Goal: Task Accomplishment & Management: Manage account settings

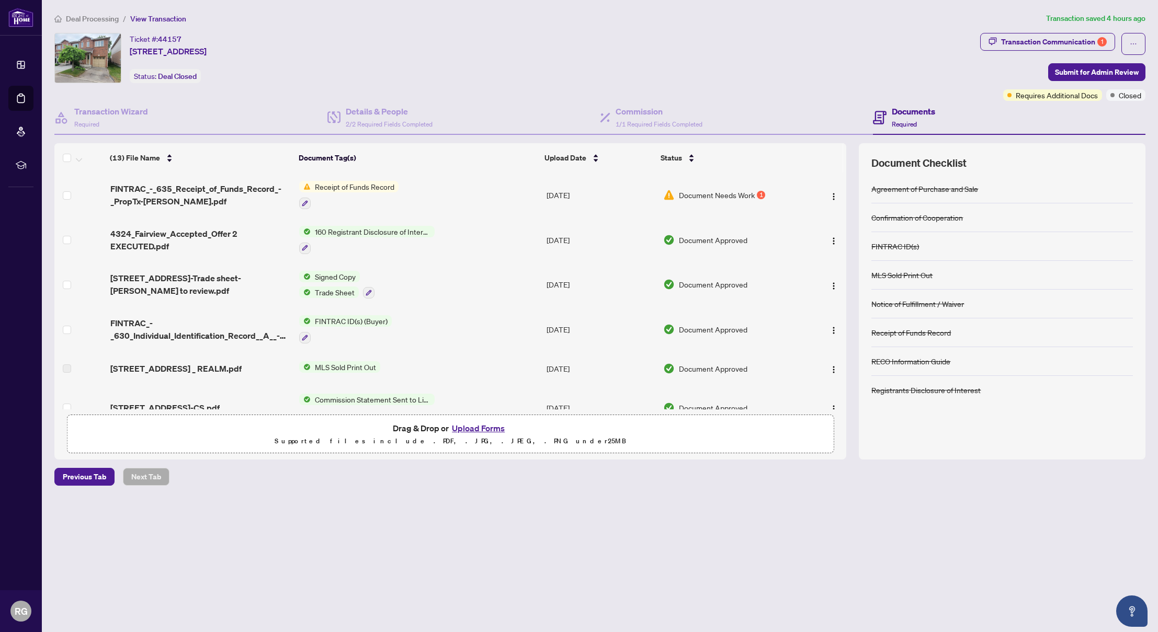
click at [706, 201] on td "Document Needs Work 1" at bounding box center [732, 195] width 146 height 45
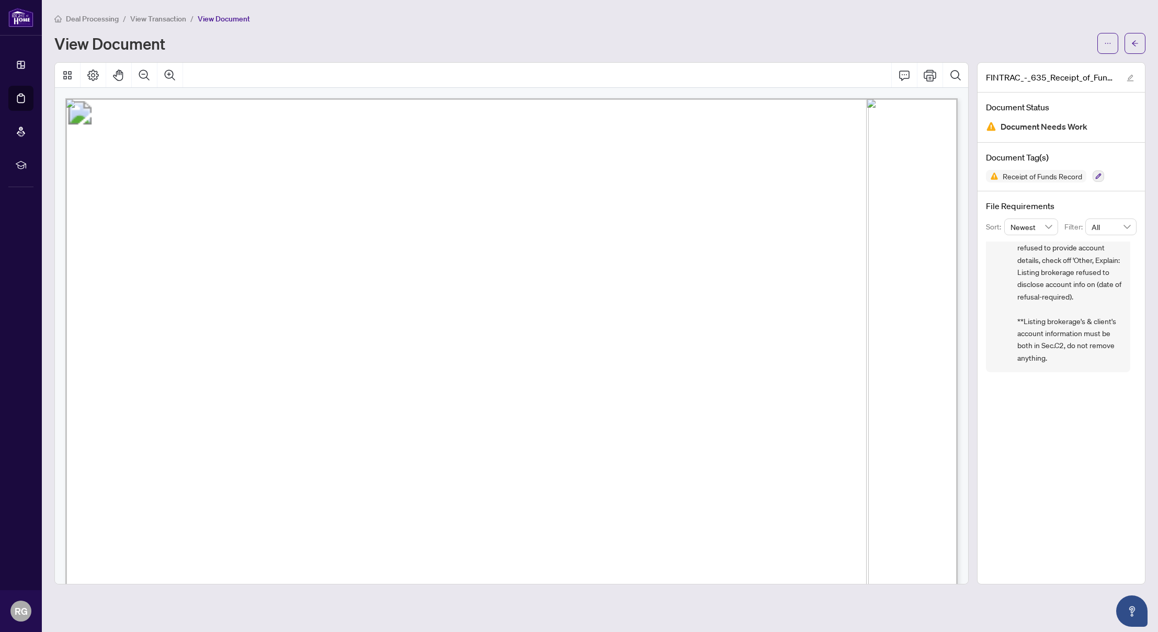
click at [180, 19] on span "View Transaction" at bounding box center [158, 18] width 56 height 9
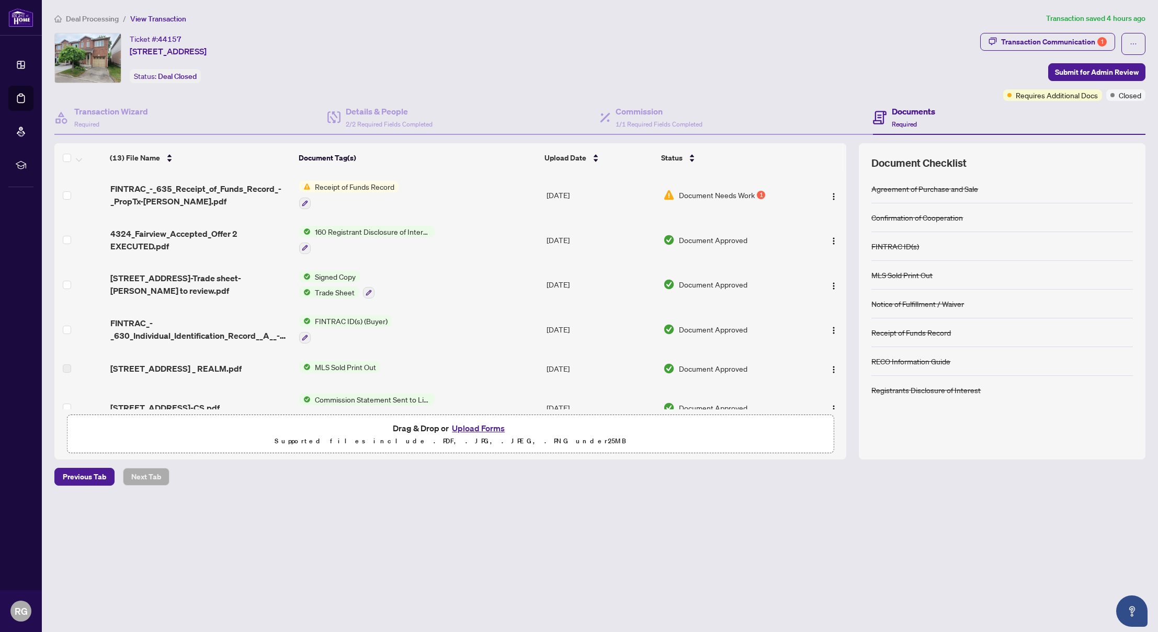
click at [489, 208] on td "Receipt of Funds Record" at bounding box center [418, 195] width 247 height 45
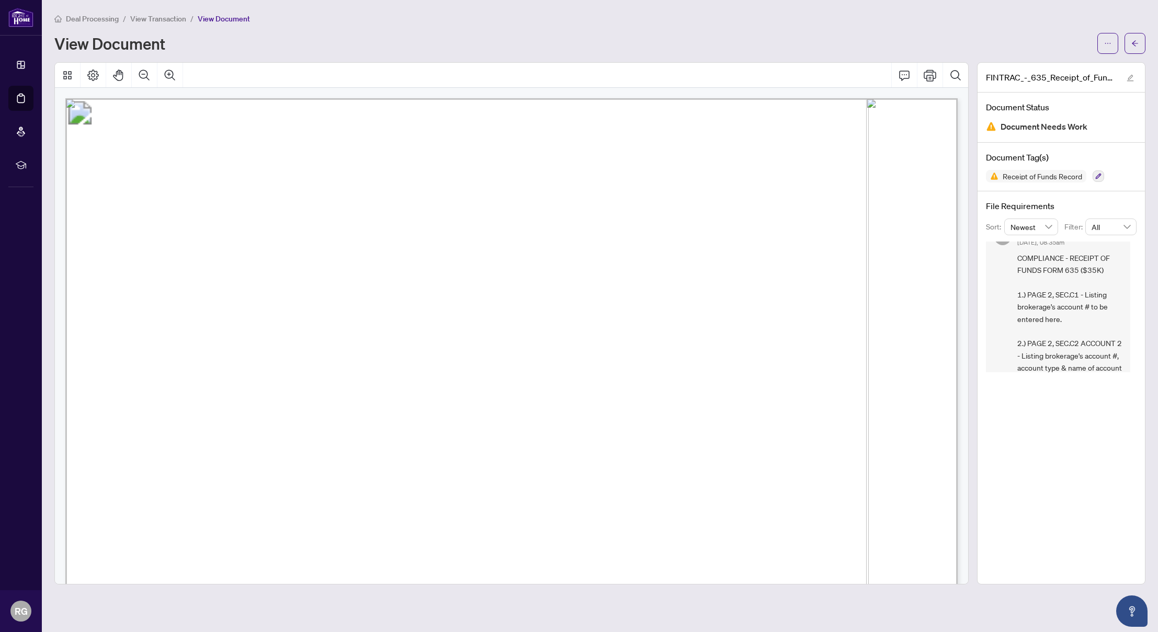
scroll to position [190, 0]
click at [1112, 46] on button "button" at bounding box center [1107, 43] width 21 height 21
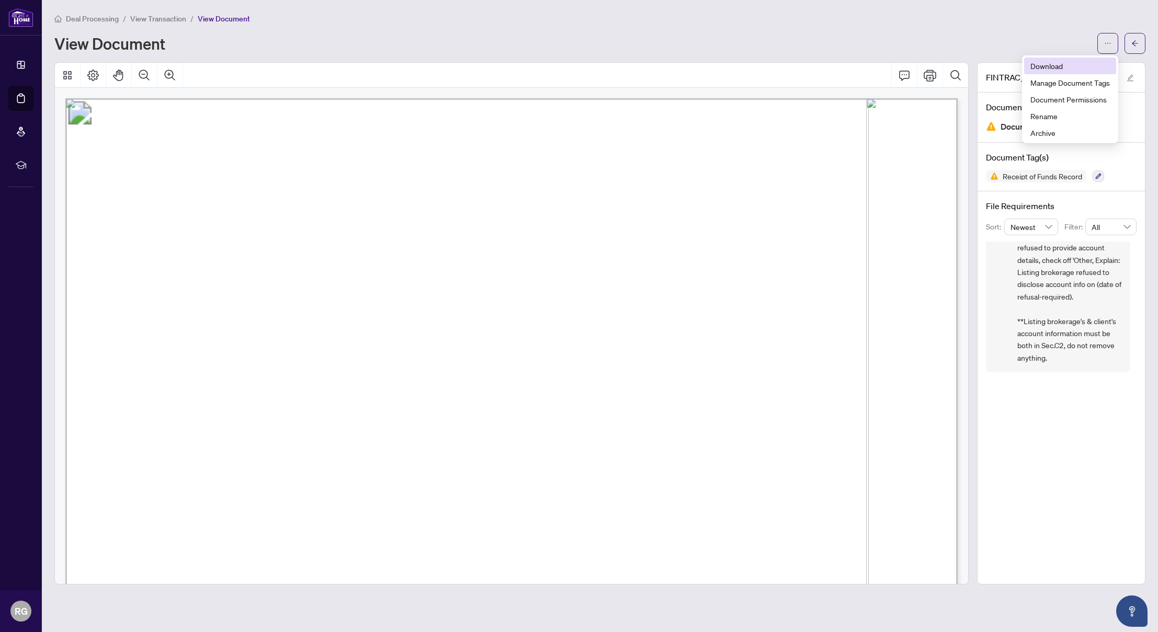
click at [1100, 66] on span "Download" at bounding box center [1071, 66] width 80 height 12
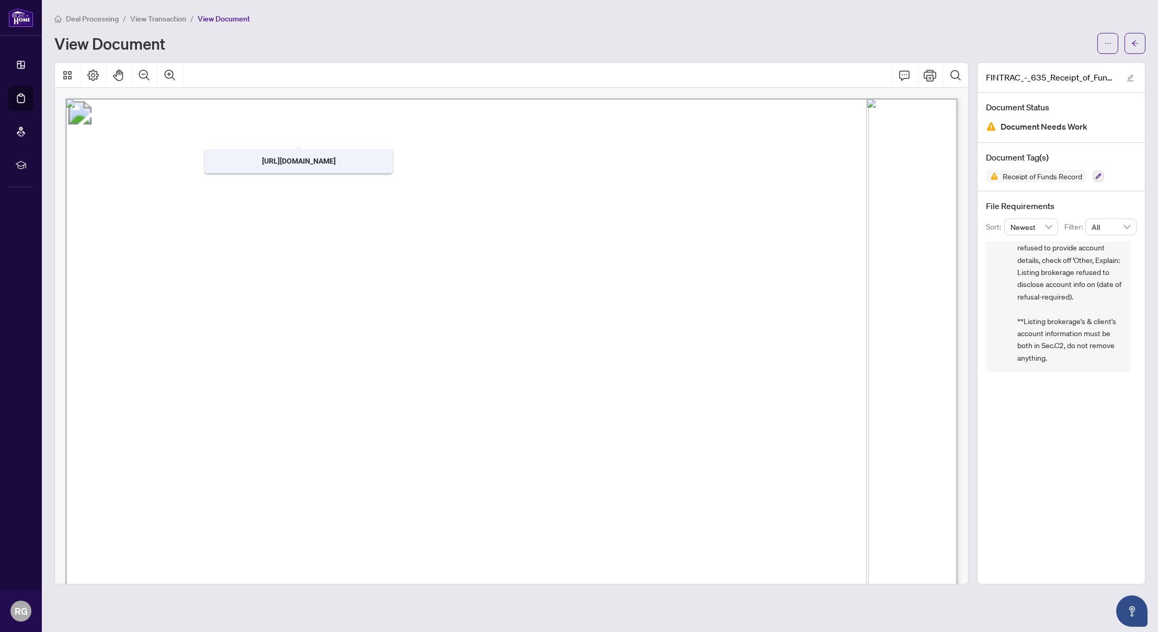
click at [182, 22] on span "View Transaction" at bounding box center [158, 18] width 56 height 9
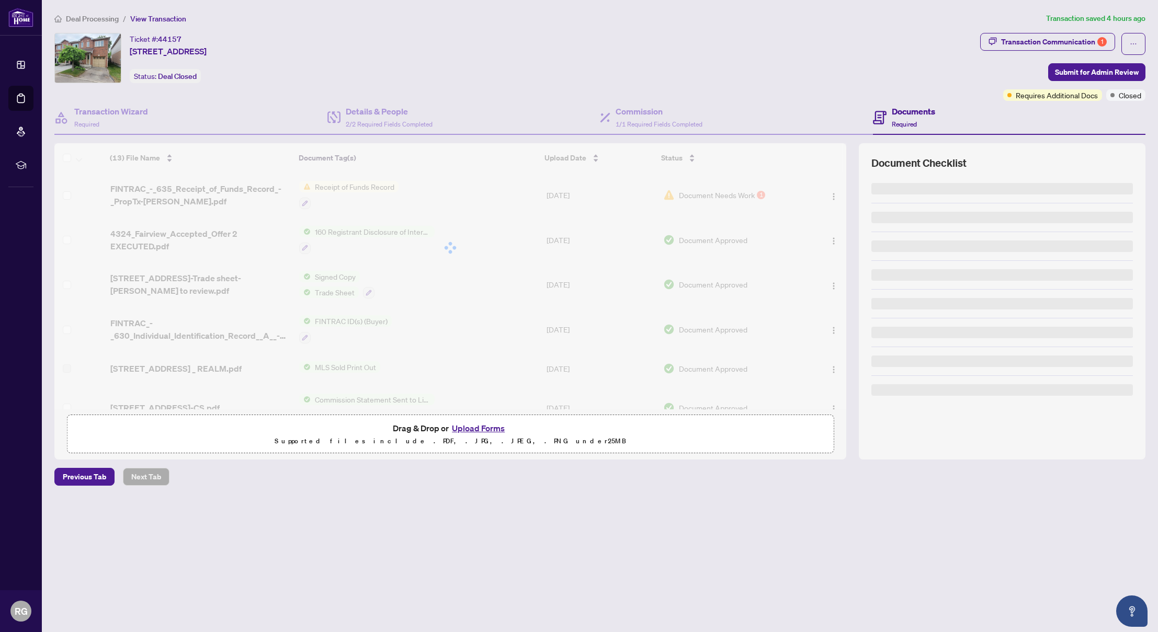
click at [182, 18] on span "View Transaction" at bounding box center [158, 18] width 56 height 9
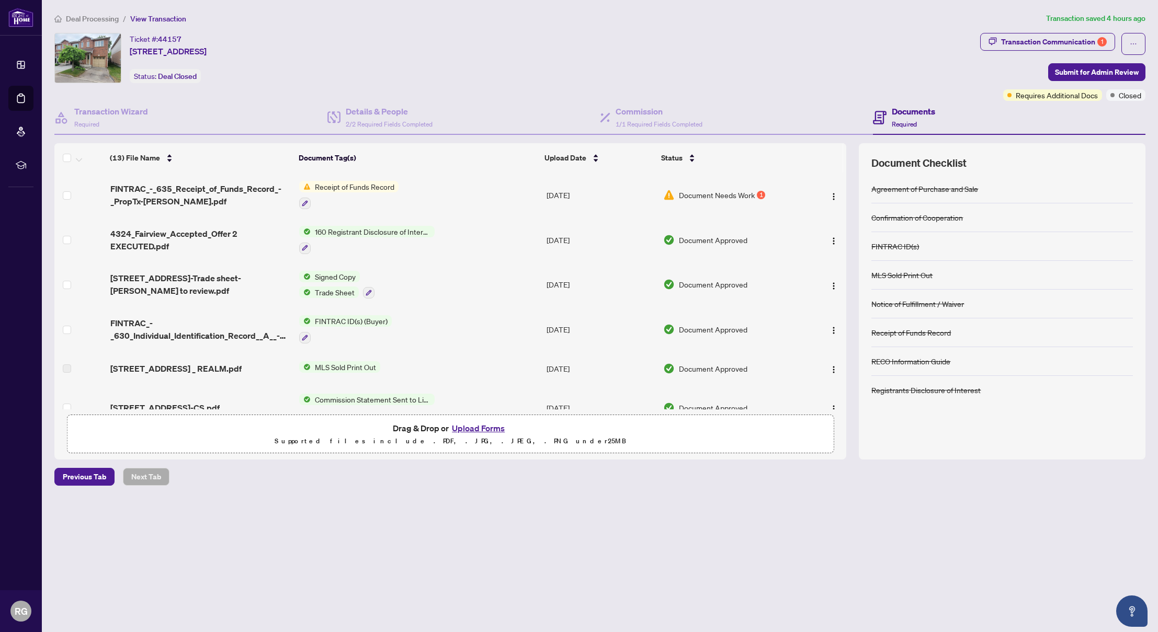
click at [494, 426] on button "Upload Forms" at bounding box center [478, 429] width 59 height 14
click at [1047, 42] on div "Transaction Communication 1" at bounding box center [1054, 41] width 106 height 17
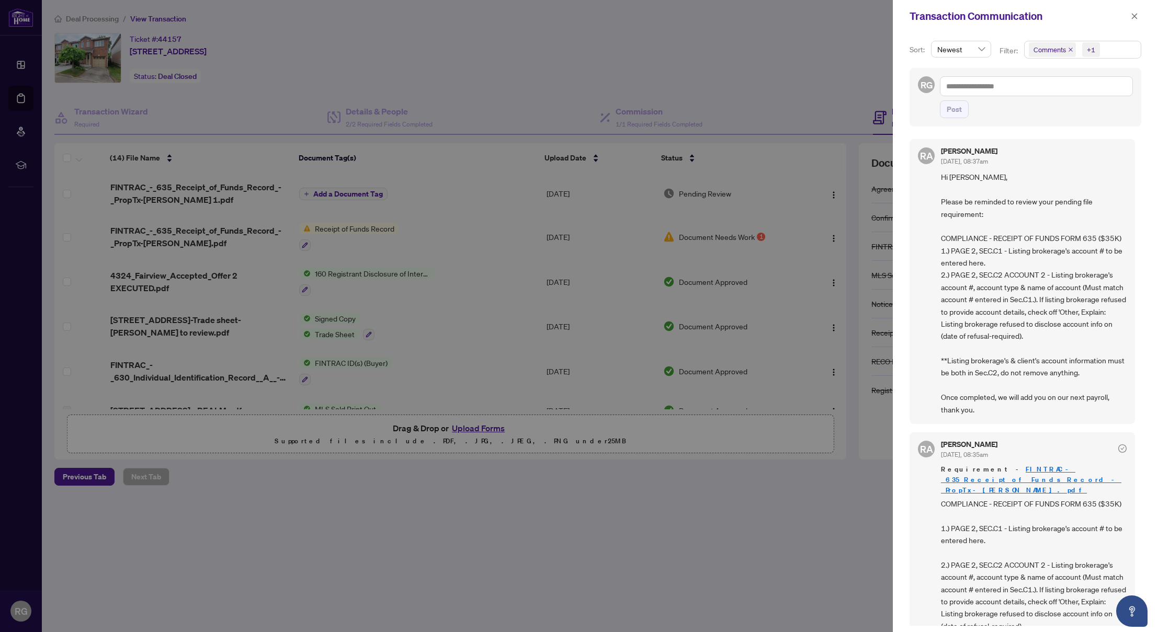
click at [982, 258] on span "Hi [PERSON_NAME], Please be reminded to review your pending file requirement: C…" at bounding box center [1034, 293] width 186 height 245
click at [993, 287] on span "Hi [PERSON_NAME], Please be reminded to review your pending file requirement: C…" at bounding box center [1034, 293] width 186 height 245
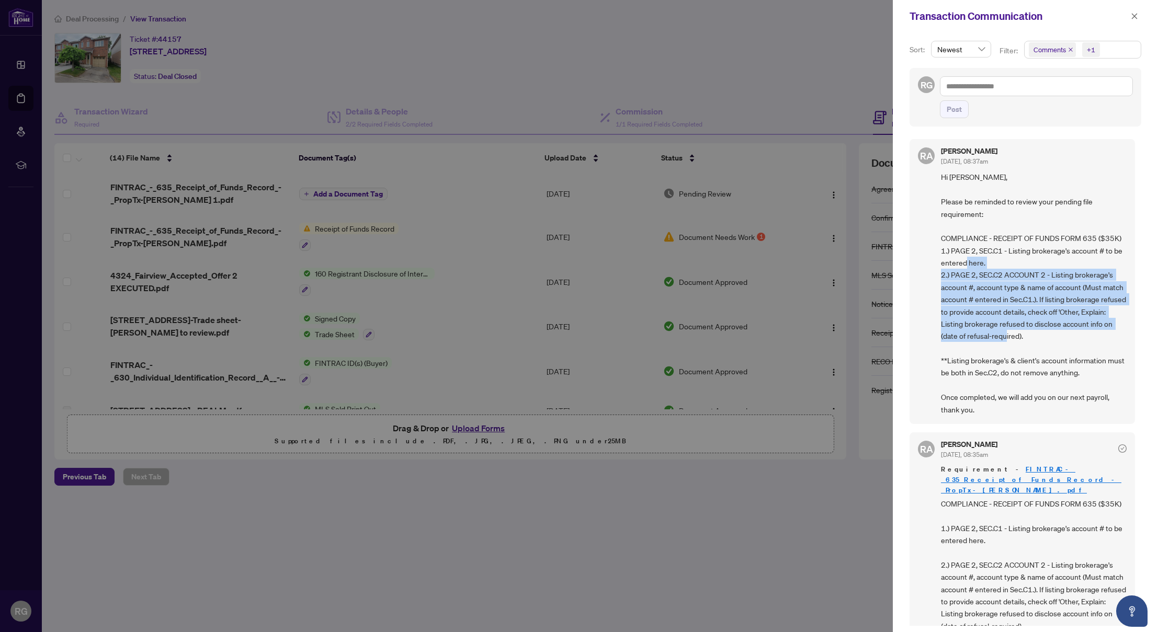
click at [993, 287] on span "Hi [PERSON_NAME], Please be reminded to review your pending file requirement: C…" at bounding box center [1034, 293] width 186 height 245
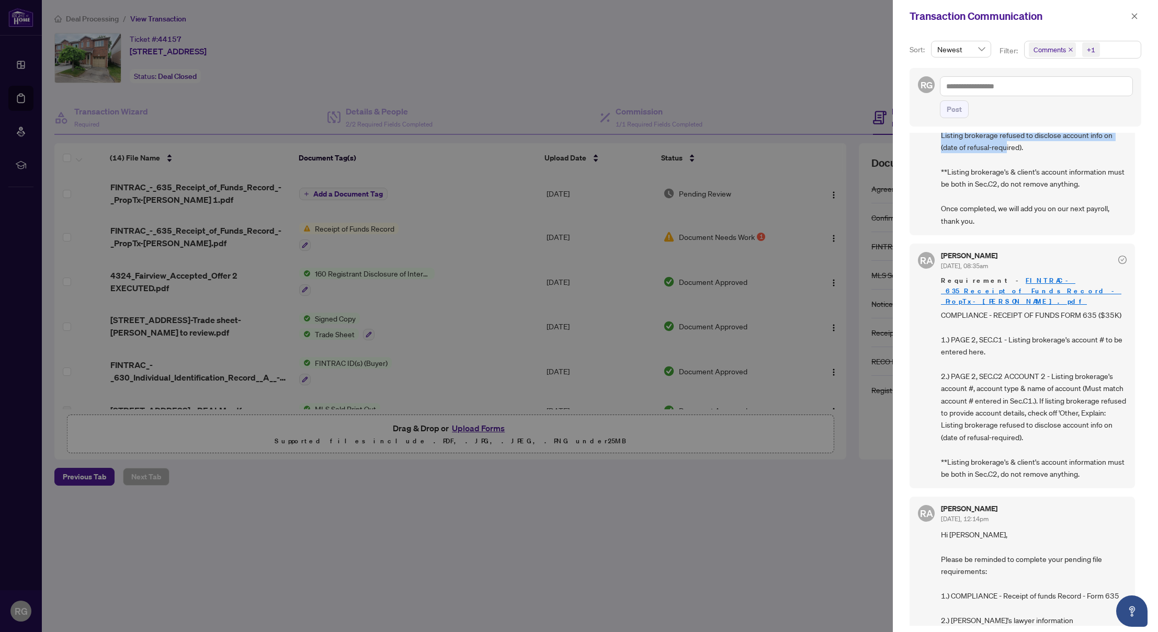
scroll to position [285, 0]
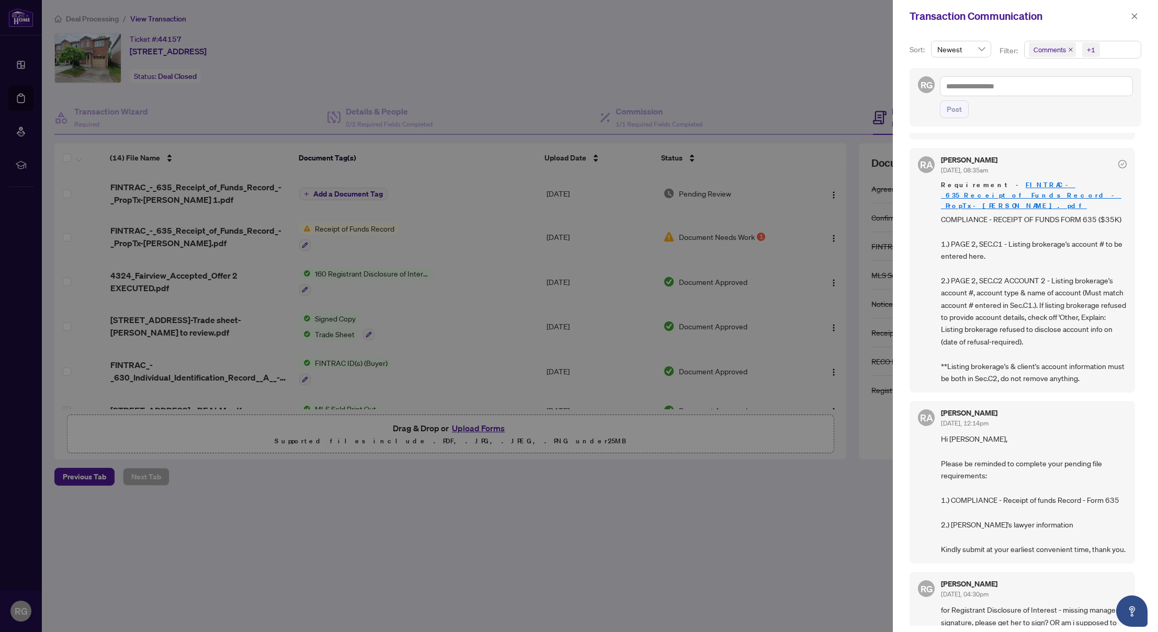
click at [822, 280] on div at bounding box center [579, 316] width 1158 height 632
click at [800, 215] on div at bounding box center [579, 316] width 1158 height 632
click at [1134, 14] on icon "close" at bounding box center [1134, 16] width 7 height 7
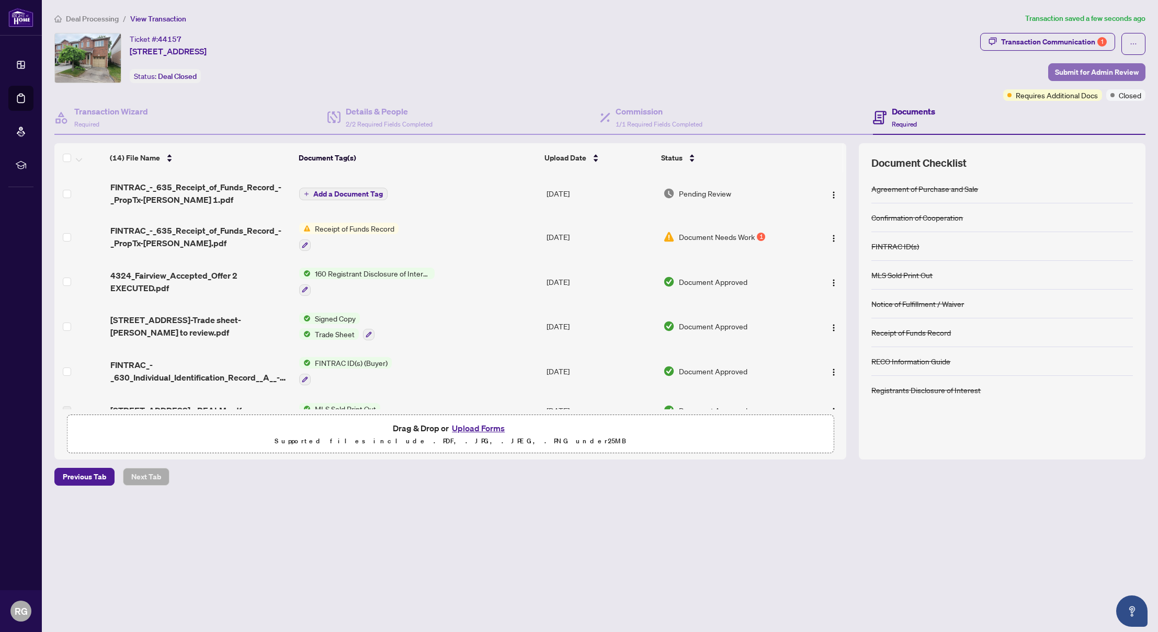
click at [1077, 80] on span "Submit for Admin Review" at bounding box center [1097, 72] width 84 height 17
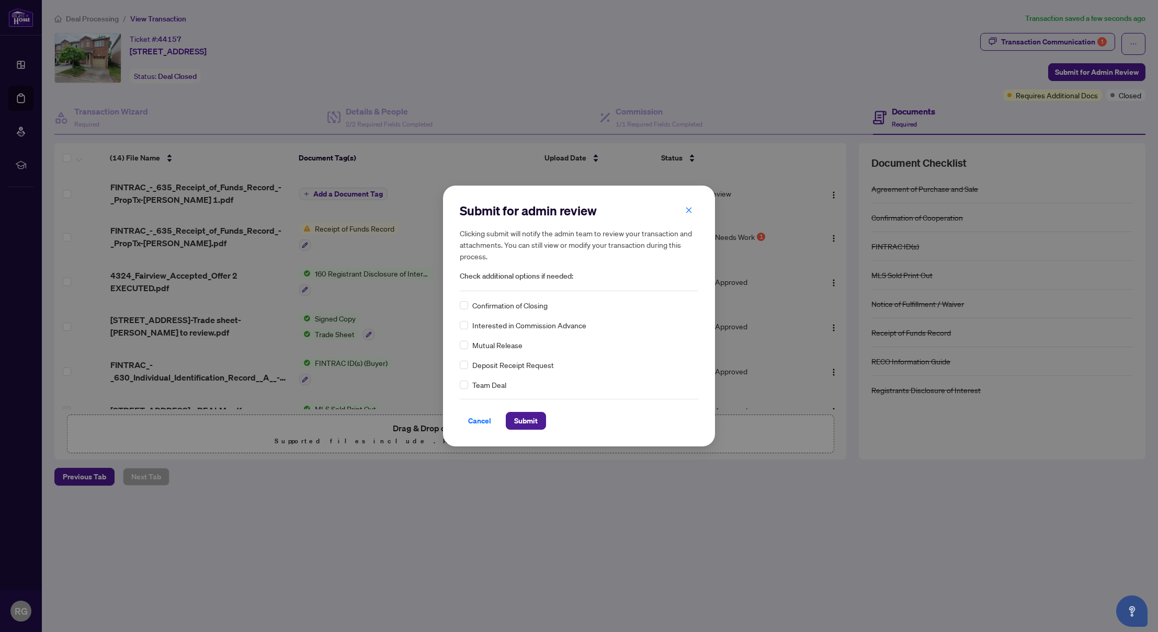
click at [533, 309] on span "Confirmation of Closing" at bounding box center [509, 306] width 75 height 12
click at [488, 307] on span "Confirmation of Closing" at bounding box center [509, 306] width 75 height 12
click at [510, 423] on button "Submit" at bounding box center [526, 421] width 40 height 18
